Goal: Transaction & Acquisition: Purchase product/service

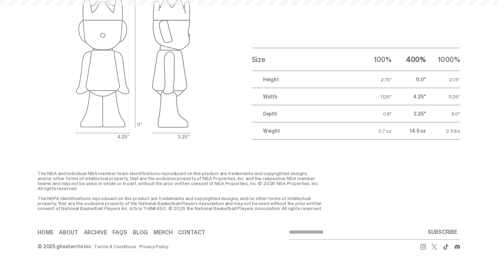
scroll to position [29, 0]
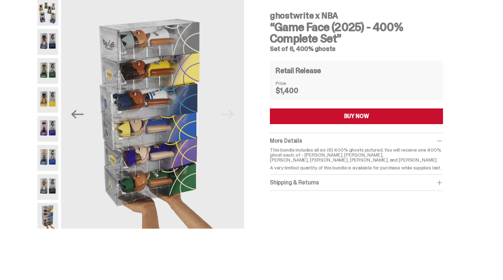
click at [50, 47] on img at bounding box center [47, 42] width 21 height 26
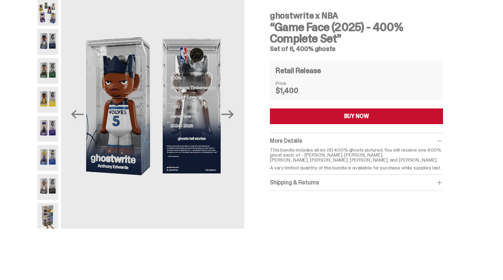
click at [50, 87] on img at bounding box center [47, 100] width 21 height 26
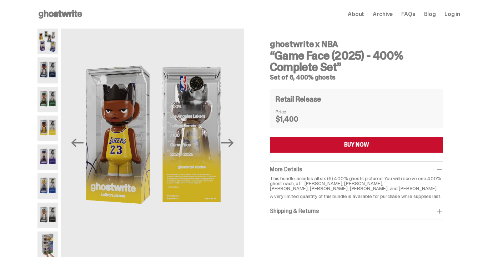
click at [63, 13] on use at bounding box center [61, 14] width 44 height 9
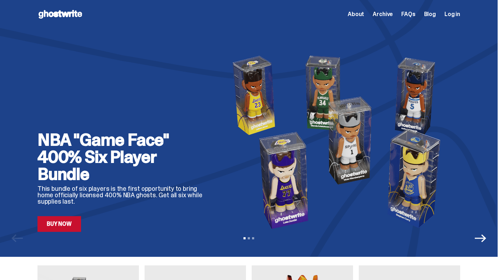
click at [494, 247] on div "NBA "Game Face" 400% Six Player Bundle This bundle of six players is the first …" at bounding box center [248, 128] width 497 height 257
click at [486, 241] on icon "Next" at bounding box center [479, 238] width 11 height 8
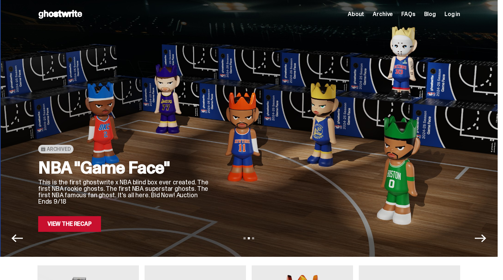
click at [486, 241] on icon "Next" at bounding box center [479, 238] width 11 height 8
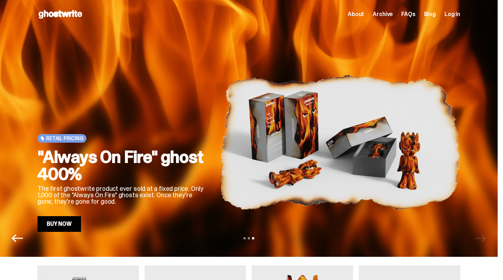
click at [362, 13] on span "About" at bounding box center [355, 14] width 16 height 6
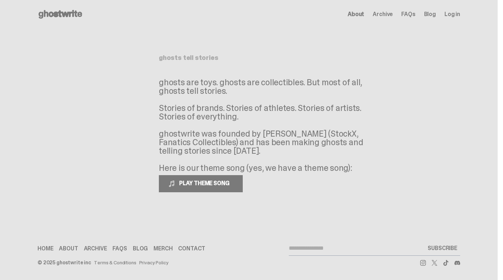
click at [64, 16] on use at bounding box center [61, 14] width 44 height 9
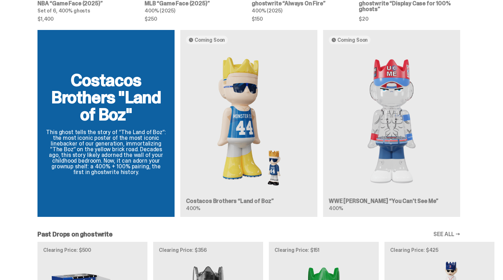
scroll to position [366, 0]
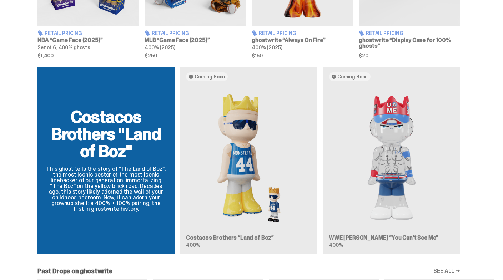
click at [396, 156] on img at bounding box center [391, 158] width 126 height 143
click at [389, 117] on img at bounding box center [391, 158] width 126 height 143
click at [386, 160] on img at bounding box center [391, 158] width 126 height 143
click at [452, 271] on link "SEE ALL →" at bounding box center [446, 271] width 27 height 6
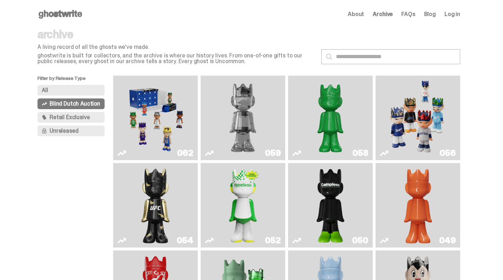
click at [63, 17] on use at bounding box center [61, 14] width 44 height 9
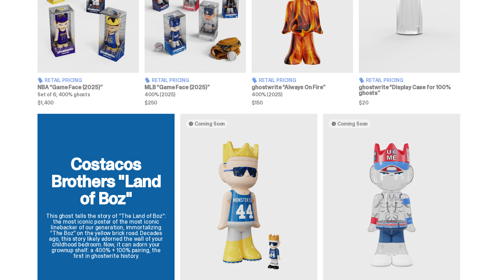
scroll to position [319, 0]
click at [194, 48] on img at bounding box center [194, 9] width 101 height 127
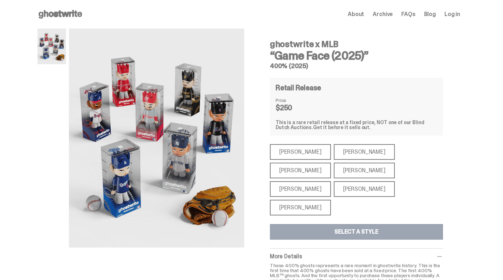
click at [333, 177] on div "[PERSON_NAME]" at bounding box center [363, 171] width 61 height 16
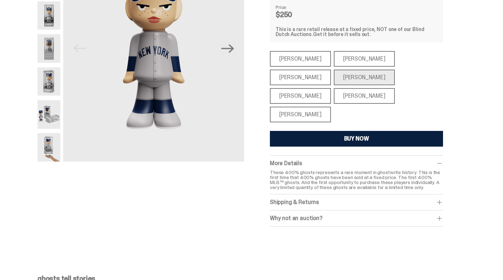
scroll to position [94, 0]
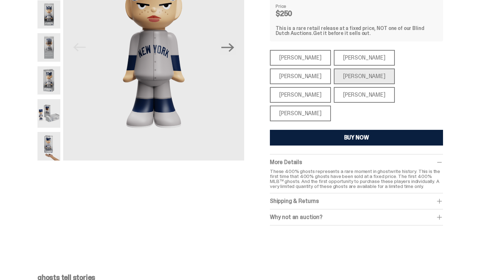
click at [291, 214] on div "Why not an auction?" at bounding box center [356, 217] width 173 height 7
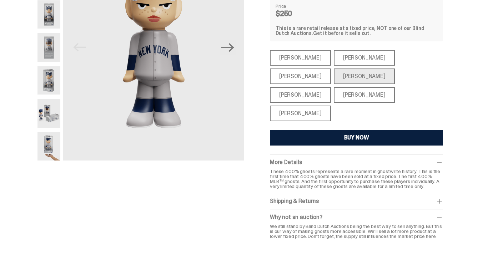
click at [326, 198] on div "Shipping & Returns" at bounding box center [356, 201] width 173 height 7
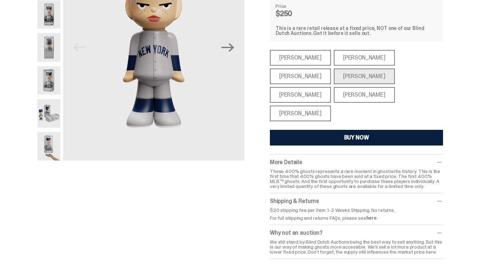
click at [310, 130] on button "BUY NOW" at bounding box center [356, 138] width 173 height 16
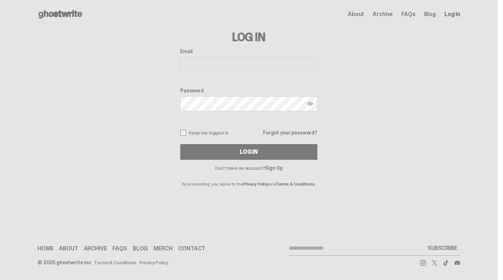
click at [391, 10] on div "Open main menu Home About Archive FAQs Blog Log in About Archive FAQs Blog" at bounding box center [248, 14] width 422 height 11
click at [389, 11] on span "Archive" at bounding box center [382, 14] width 20 height 6
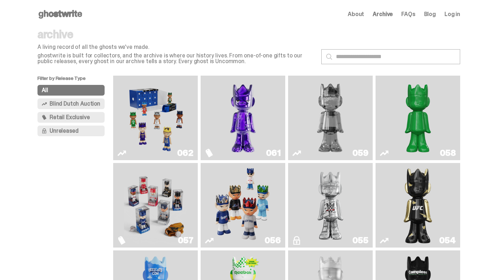
click at [88, 89] on button "All" at bounding box center [70, 90] width 67 height 11
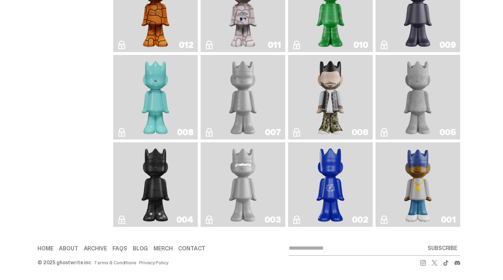
scroll to position [1252, 0]
click at [321, 157] on img "Rocky's Matcha" at bounding box center [330, 184] width 34 height 79
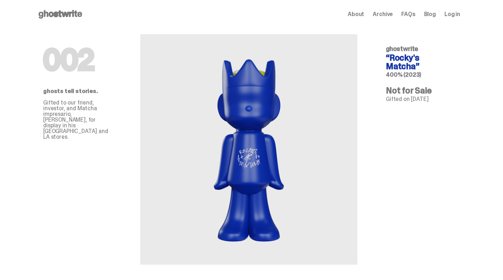
click at [59, 8] on div "Open main menu Home About Archive FAQs Blog Log in About Archive FAQs Blog Log …" at bounding box center [248, 14] width 457 height 29
click at [57, 17] on icon at bounding box center [60, 14] width 46 height 11
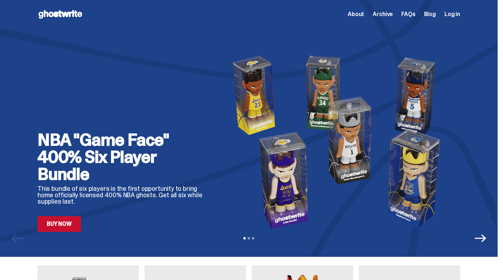
click at [251, 42] on div "NBA "Game Face" 400% Six Player Bundle This bundle of six players is the first …" at bounding box center [248, 130] width 457 height 203
